Goal: Information Seeking & Learning: Understand process/instructions

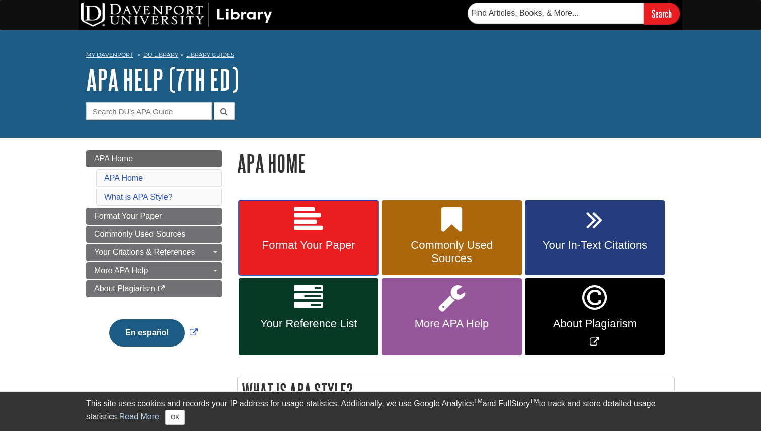
click at [345, 219] on link "Format Your Paper" at bounding box center [308, 237] width 140 height 75
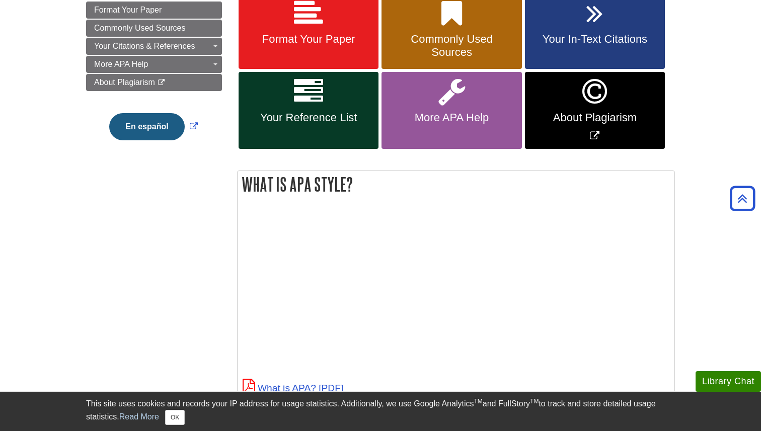
scroll to position [197, 0]
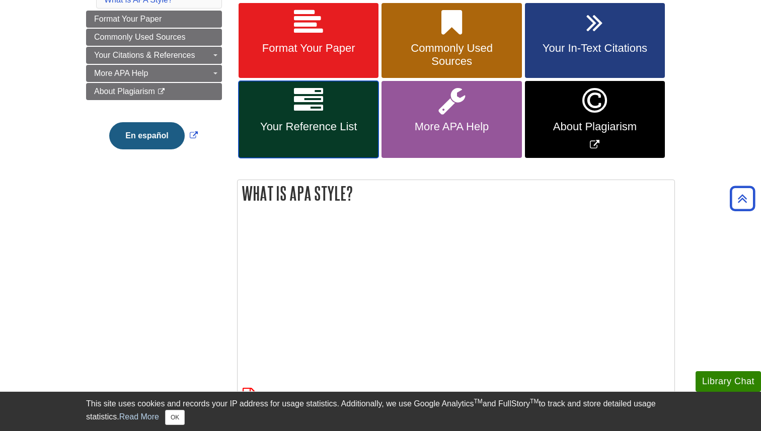
click at [307, 129] on span "Your Reference List" at bounding box center [308, 126] width 125 height 13
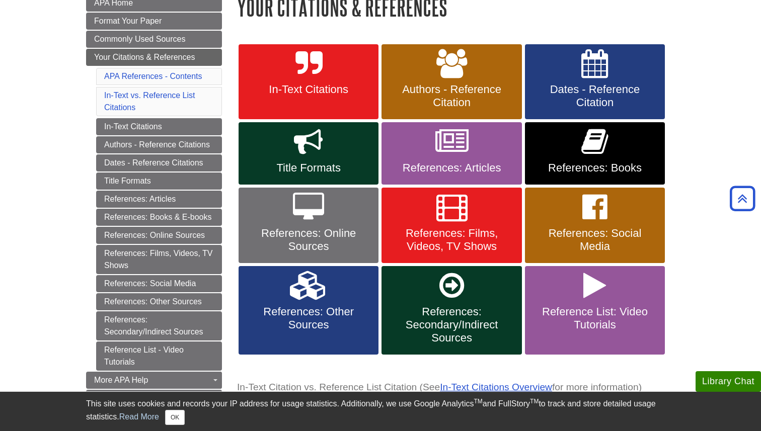
scroll to position [155, 0]
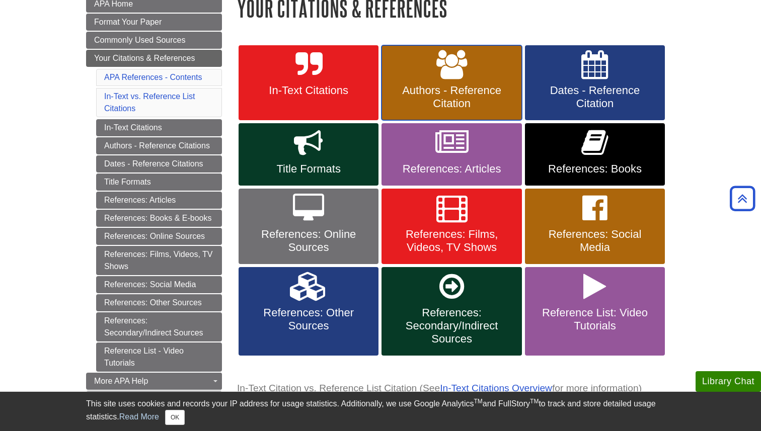
click at [470, 86] on span "Authors - Reference Citation" at bounding box center [451, 97] width 125 height 26
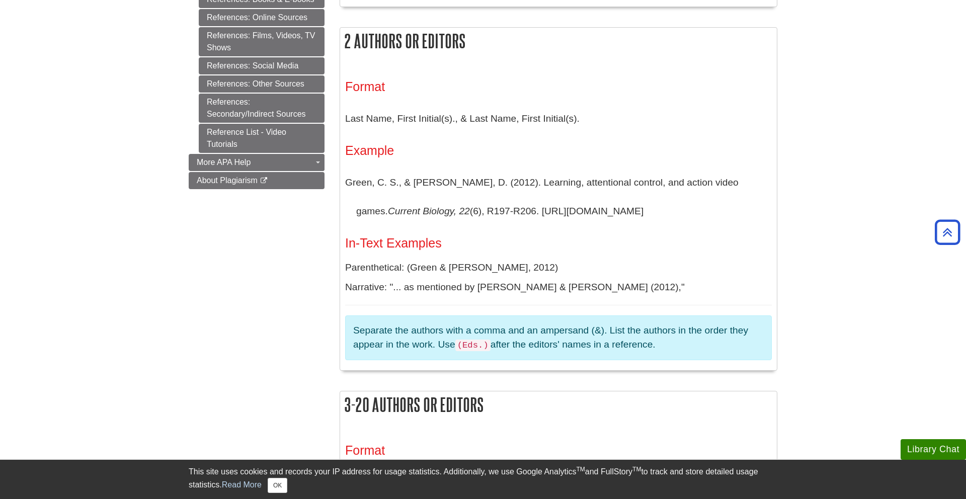
scroll to position [582, 0]
